Goal: Entertainment & Leisure: Consume media (video, audio)

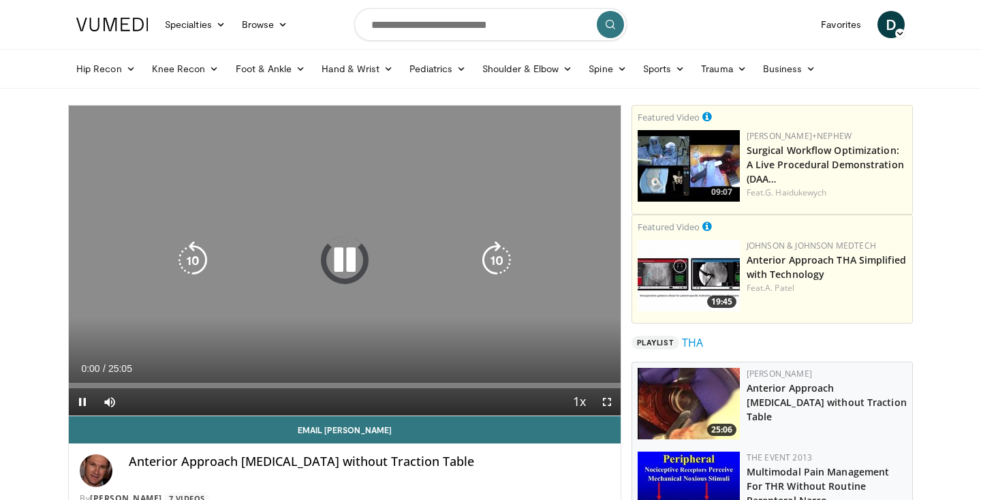
click at [343, 265] on icon "Video Player" at bounding box center [345, 260] width 38 height 38
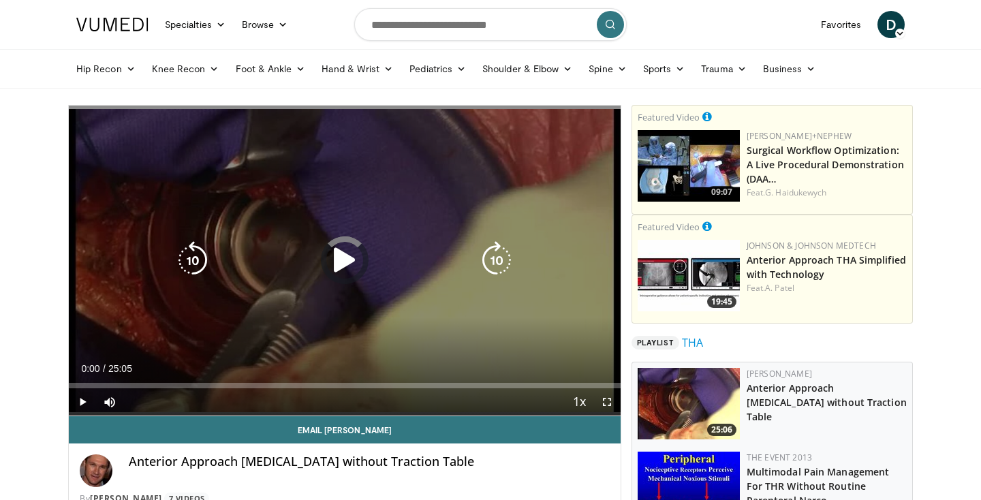
click at [343, 265] on icon "Video Player" at bounding box center [345, 260] width 38 height 38
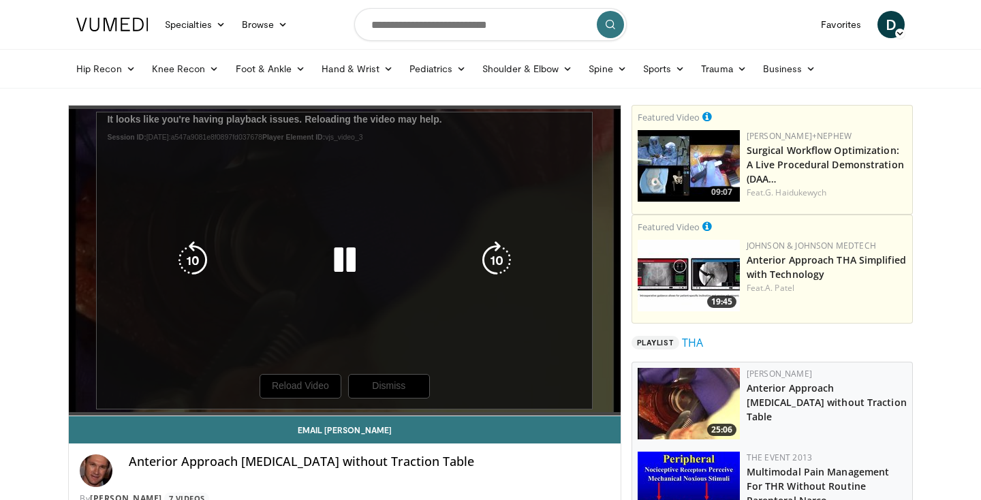
click at [341, 280] on div "10 seconds Tap to unmute" at bounding box center [345, 261] width 552 height 310
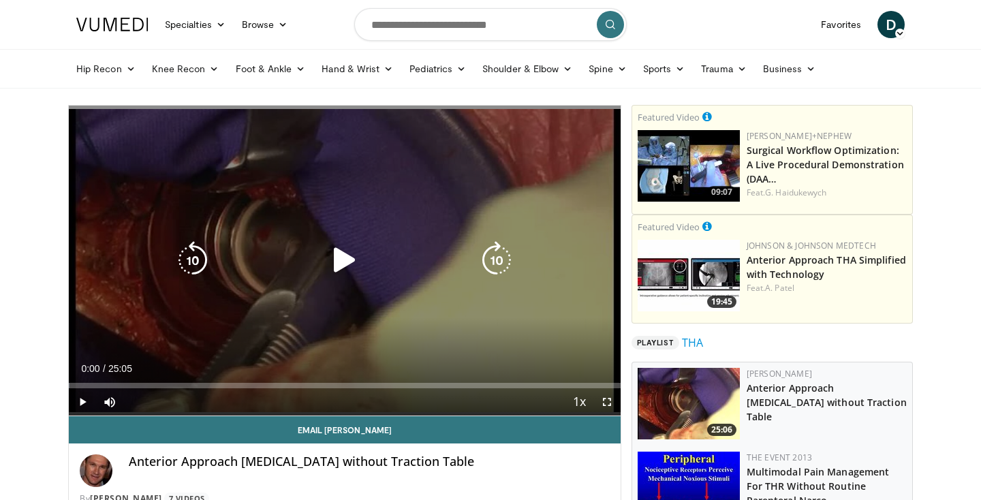
click at [345, 258] on icon "Video Player" at bounding box center [345, 260] width 38 height 38
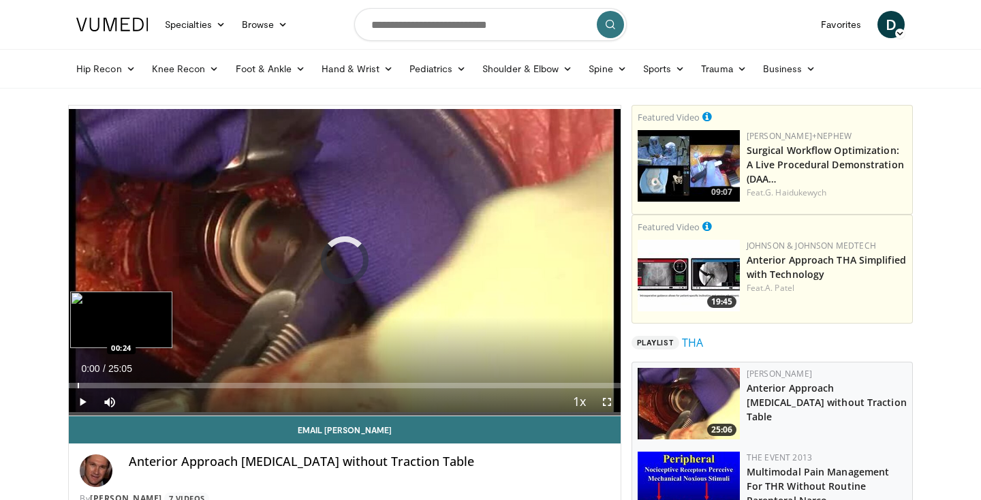
click at [78, 385] on div "Progress Bar" at bounding box center [78, 385] width 1 height 5
